Goal: Task Accomplishment & Management: Use online tool/utility

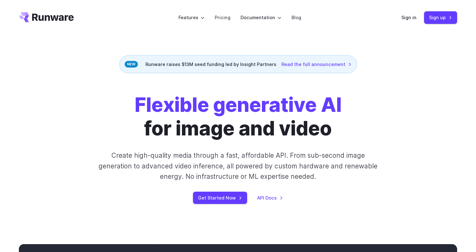
click at [417, 21] on div "Sign in Sign up" at bounding box center [429, 17] width 56 height 12
click at [410, 11] on header "Features Tasks Image generation Video generation Sonic Inference Engine™ Models…" at bounding box center [237, 17] width 453 height 35
click at [410, 16] on link "Sign in" at bounding box center [408, 17] width 15 height 7
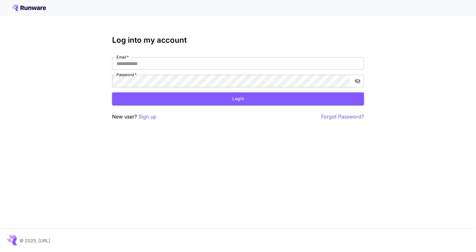
click at [282, 57] on div "Log into my account Email   * Email   * Password   * Password   * Login New use…" at bounding box center [238, 78] width 252 height 85
click at [277, 67] on input "Email   *" at bounding box center [238, 63] width 252 height 13
click at [0, 252] on com-1password-button at bounding box center [0, 252] width 0 height 0
type input "**********"
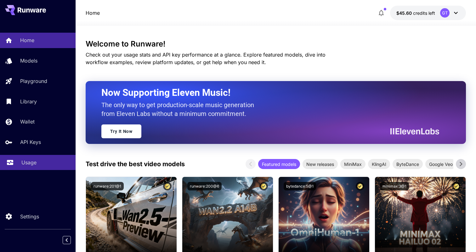
click at [37, 160] on div "Usage" at bounding box center [45, 163] width 49 height 8
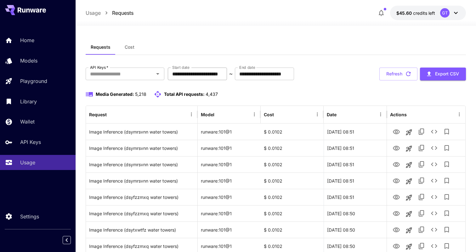
click at [215, 73] on input "**********" at bounding box center [197, 74] width 59 height 13
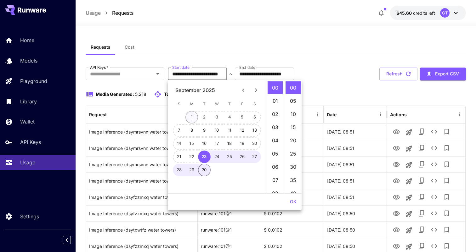
click at [191, 116] on button "1" at bounding box center [191, 117] width 13 height 13
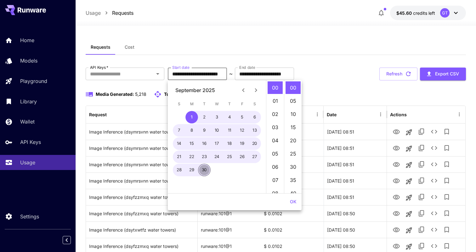
click at [202, 171] on button "30" at bounding box center [204, 170] width 13 height 13
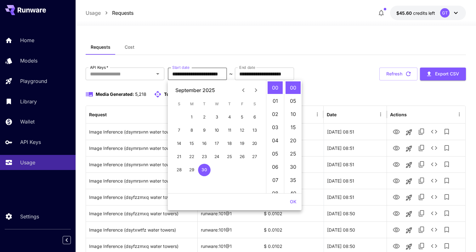
click at [195, 76] on input "**********" at bounding box center [197, 74] width 59 height 13
click at [191, 115] on button "1" at bounding box center [191, 117] width 13 height 13
type input "**********"
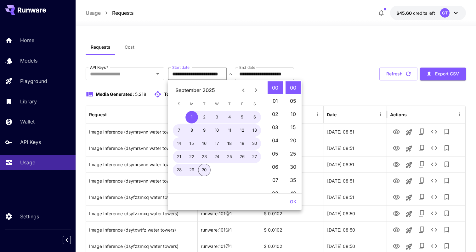
click at [262, 72] on input "**********" at bounding box center [264, 74] width 59 height 13
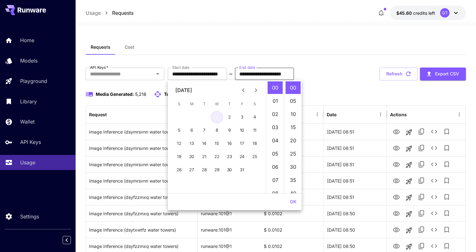
click at [217, 116] on button "1" at bounding box center [217, 117] width 13 height 13
click at [273, 50] on div "Requests Cost" at bounding box center [276, 47] width 380 height 15
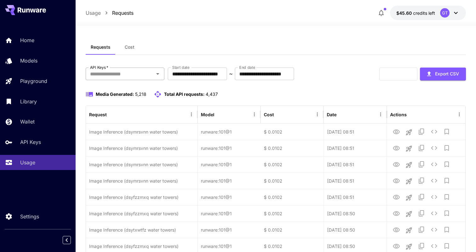
click at [156, 79] on div "API Keys   *" at bounding box center [125, 74] width 79 height 13
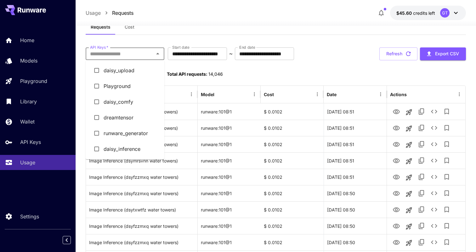
scroll to position [16, 0]
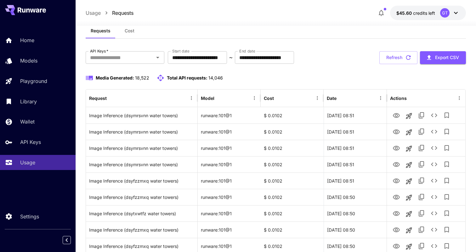
click at [175, 75] on span "Total API requests:" at bounding box center [187, 77] width 41 height 5
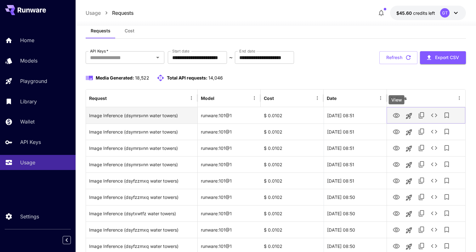
click at [395, 115] on icon "View" at bounding box center [396, 115] width 7 height 5
click at [432, 117] on icon "See details" at bounding box center [434, 116] width 8 height 8
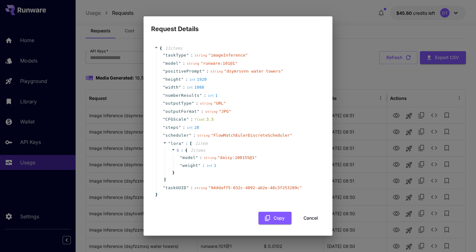
click at [360, 92] on div "Request Details { 13 item s " taskType " : string " imageInference " " model " …" at bounding box center [238, 126] width 476 height 252
click at [317, 46] on div "{ 13 item s " taskType " : string " imageInference " " model " : string " runwa…" at bounding box center [237, 121] width 167 height 153
click at [363, 50] on div "Request Details { 13 item s " taskType " : string " imageInference " " model " …" at bounding box center [238, 126] width 476 height 252
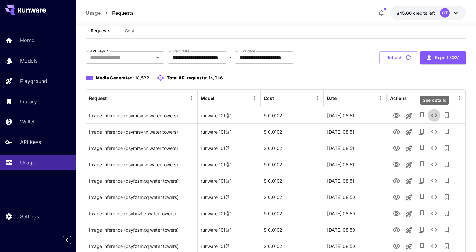
click at [129, 62] on div "API Keys   *" at bounding box center [125, 57] width 79 height 13
click at [131, 61] on input "API Keys   *" at bounding box center [119, 57] width 65 height 9
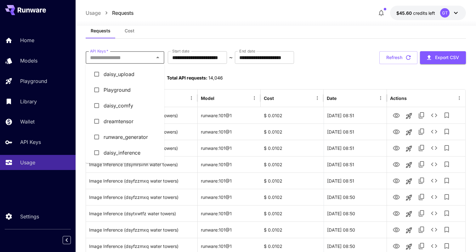
click at [131, 61] on input "API Keys   *" at bounding box center [119, 57] width 65 height 9
click at [132, 153] on li "daisy_inference" at bounding box center [125, 153] width 79 height 16
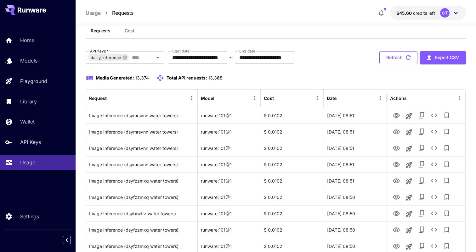
click at [396, 51] on button "Refresh" at bounding box center [398, 57] width 38 height 13
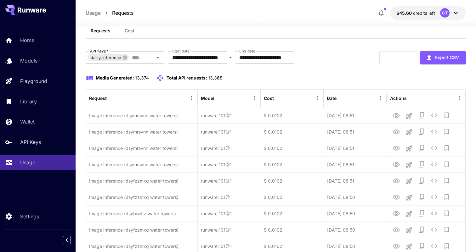
click at [396, 59] on div "Refresh Export CSV" at bounding box center [422, 57] width 87 height 13
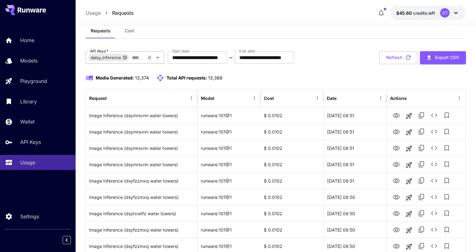
click at [124, 57] on icon at bounding box center [124, 57] width 5 height 5
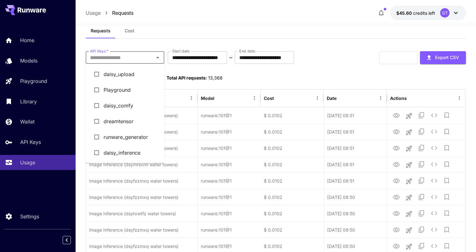
click at [141, 58] on input "API Keys   *" at bounding box center [119, 57] width 65 height 9
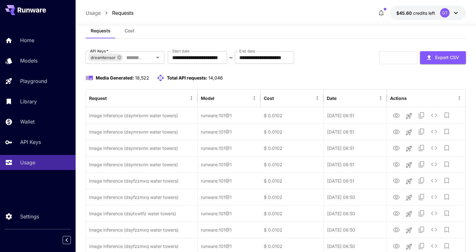
scroll to position [0, 0]
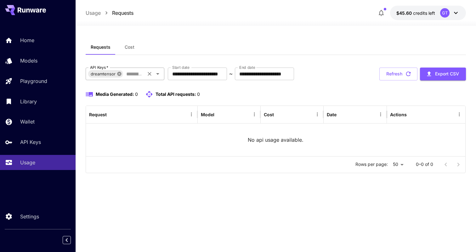
click at [120, 74] on icon at bounding box center [119, 74] width 4 height 4
click at [148, 75] on input "API Keys   *" at bounding box center [119, 74] width 65 height 9
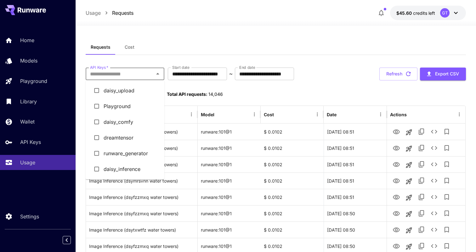
click at [125, 124] on li "daisy_comfy" at bounding box center [125, 122] width 79 height 16
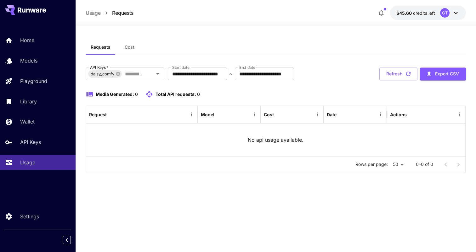
click at [145, 80] on div "API Keys   * daisy_comfy API Keys   *" at bounding box center [125, 74] width 79 height 13
click at [145, 77] on div "daisy_comfy API Keys   *" at bounding box center [125, 74] width 79 height 13
click at [133, 76] on input "API Keys   *" at bounding box center [119, 74] width 65 height 9
click at [136, 76] on input "API Keys   *" at bounding box center [134, 74] width 20 height 9
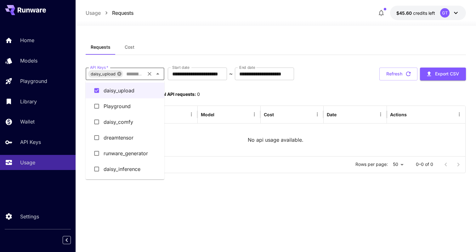
click at [118, 75] on icon at bounding box center [119, 73] width 5 height 5
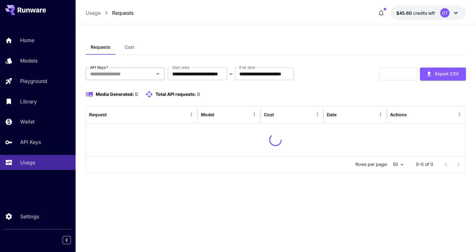
click at [132, 77] on input "API Keys   *" at bounding box center [119, 74] width 65 height 9
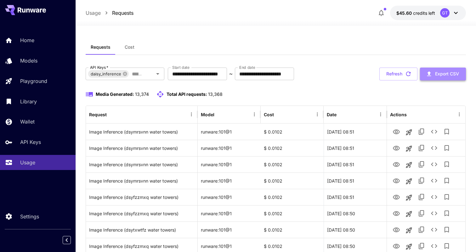
click at [445, 73] on button "Export CSV" at bounding box center [443, 74] width 46 height 13
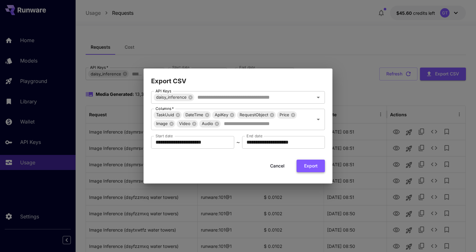
click at [313, 168] on button "Export" at bounding box center [310, 166] width 28 height 13
